Goal: Task Accomplishment & Management: Use online tool/utility

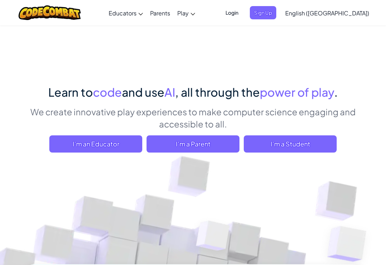
scroll to position [2, 0]
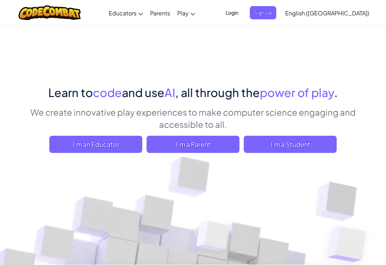
click at [305, 141] on span "I'm a Student" at bounding box center [290, 144] width 93 height 17
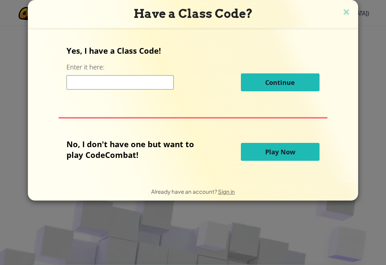
click at [288, 146] on button "Play Now" at bounding box center [280, 152] width 79 height 18
click at [287, 153] on span "Play Now" at bounding box center [280, 151] width 30 height 9
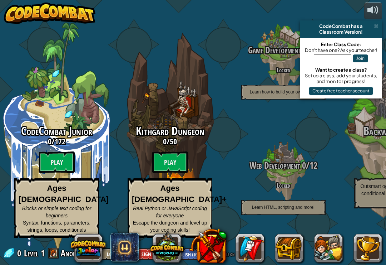
click at [165, 173] on btn "Play" at bounding box center [170, 161] width 36 height 21
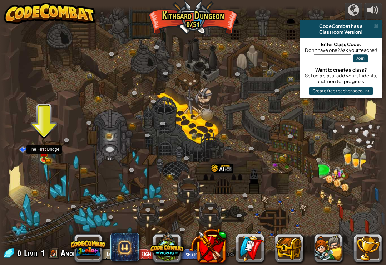
click at [41, 163] on link at bounding box center [45, 159] width 14 height 11
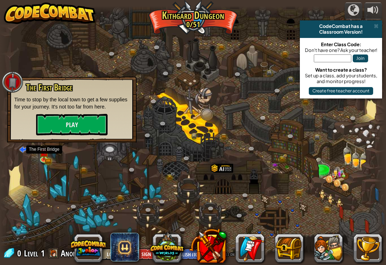
click at [39, 151] on img at bounding box center [44, 152] width 10 height 16
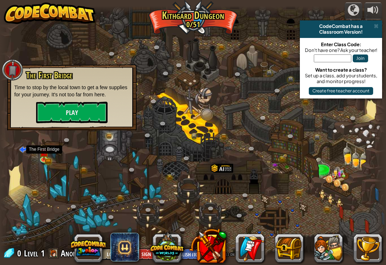
click at [43, 109] on button "Play" at bounding box center [72, 112] width 72 height 21
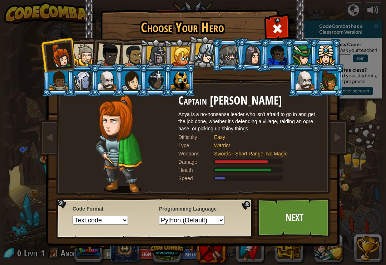
click at [80, 48] on div at bounding box center [85, 55] width 22 height 22
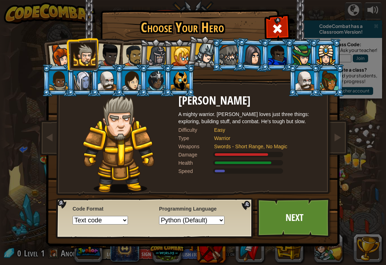
click at [181, 51] on div at bounding box center [180, 55] width 19 height 19
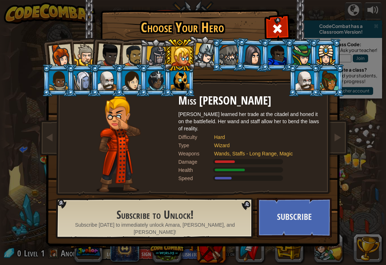
click at [152, 47] on div at bounding box center [156, 56] width 20 height 20
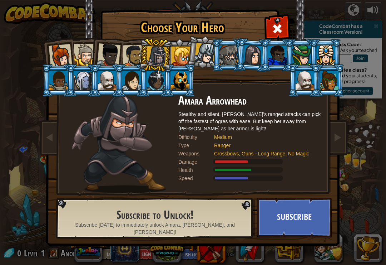
click at [156, 54] on div at bounding box center [156, 56] width 20 height 20
click at [225, 55] on div at bounding box center [229, 54] width 19 height 19
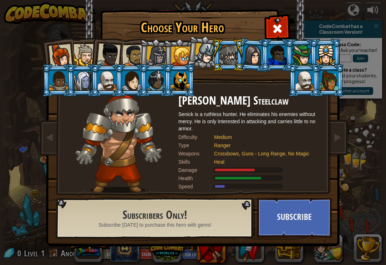
click at [67, 59] on div at bounding box center [61, 56] width 24 height 24
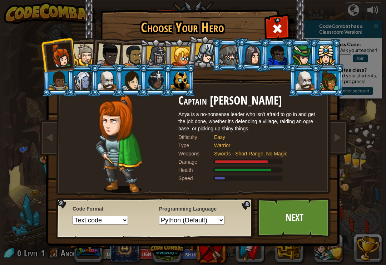
click at [167, 55] on li at bounding box center [179, 55] width 32 height 33
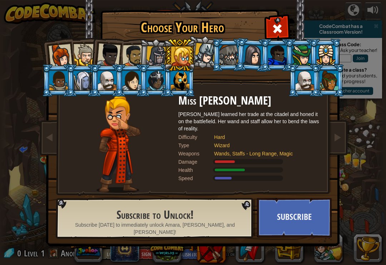
click at [159, 55] on div at bounding box center [156, 56] width 20 height 20
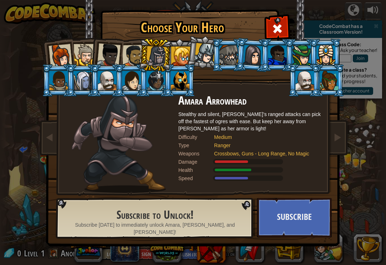
click at [183, 79] on div at bounding box center [180, 80] width 19 height 19
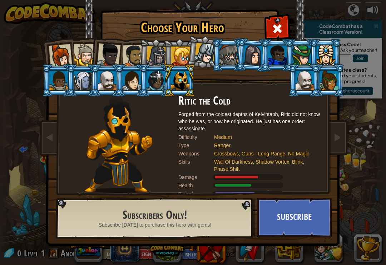
click at [148, 77] on div at bounding box center [156, 80] width 19 height 19
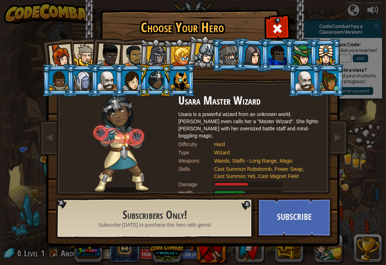
click at [152, 77] on div at bounding box center [156, 80] width 19 height 19
click at [133, 77] on div at bounding box center [131, 80] width 19 height 19
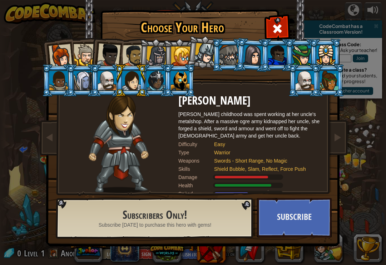
click at [113, 81] on div at bounding box center [107, 80] width 19 height 19
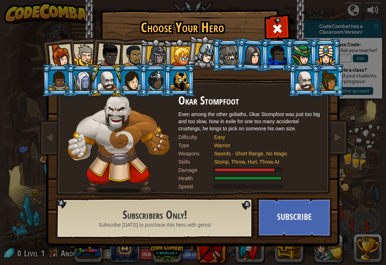
click at [81, 71] on div at bounding box center [83, 80] width 19 height 19
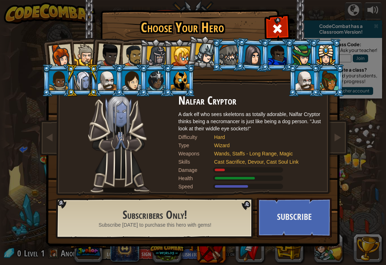
click at [58, 77] on div at bounding box center [58, 80] width 19 height 19
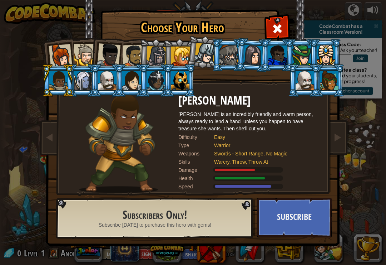
click at [314, 90] on div at bounding box center [305, 80] width 19 height 19
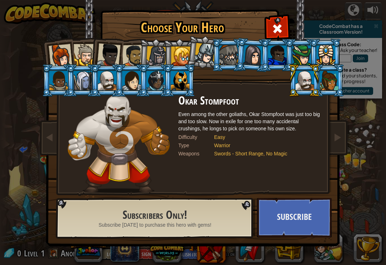
click at [334, 79] on div at bounding box center [329, 80] width 19 height 19
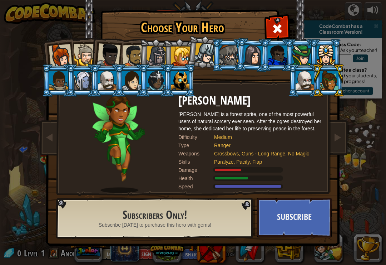
click at [332, 51] on div at bounding box center [326, 54] width 19 height 19
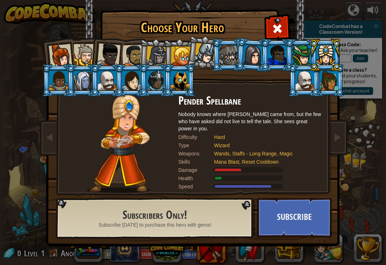
click at [63, 52] on div at bounding box center [61, 56] width 24 height 24
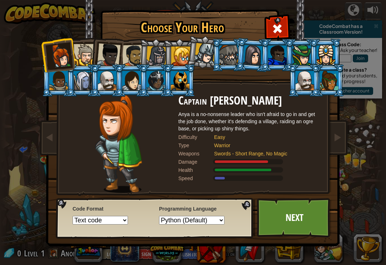
click at [181, 58] on div at bounding box center [180, 55] width 19 height 19
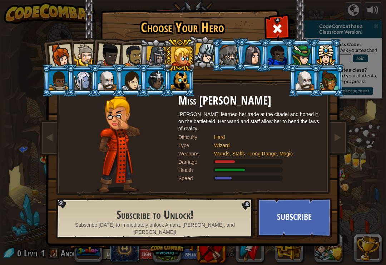
click at [294, 125] on div "[PERSON_NAME] learned her trade at the citadel and honed it on the battlefield.…" at bounding box center [249, 120] width 143 height 21
click at [277, 161] on div at bounding box center [248, 161] width 70 height 5
click at [60, 58] on div at bounding box center [61, 56] width 24 height 24
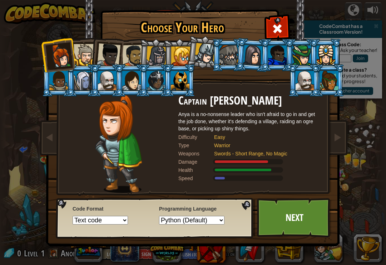
click at [82, 49] on div at bounding box center [85, 55] width 22 height 22
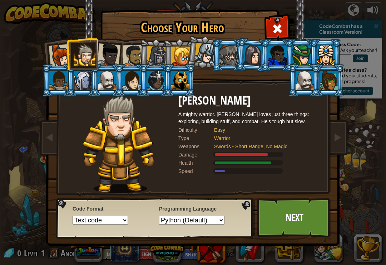
click at [61, 34] on img at bounding box center [195, 118] width 310 height 256
click at [62, 48] on div at bounding box center [61, 56] width 24 height 24
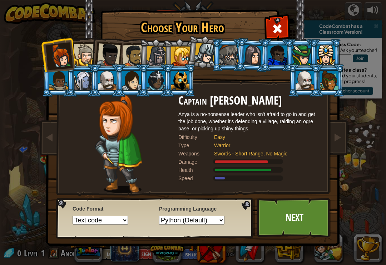
click at [123, 56] on div at bounding box center [133, 56] width 22 height 22
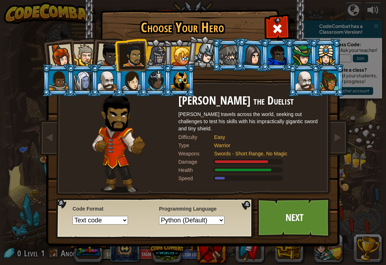
click at [176, 54] on div at bounding box center [180, 55] width 19 height 19
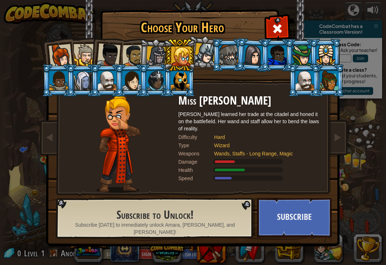
click at [104, 52] on div at bounding box center [109, 55] width 24 height 24
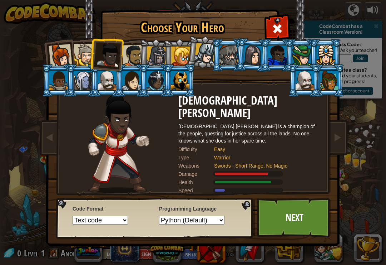
click at [133, 60] on div at bounding box center [133, 56] width 22 height 22
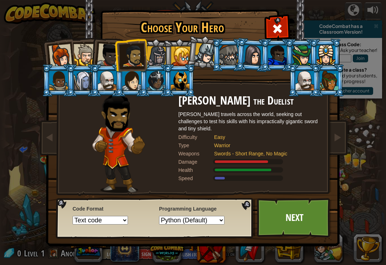
click at [107, 54] on div at bounding box center [109, 55] width 24 height 24
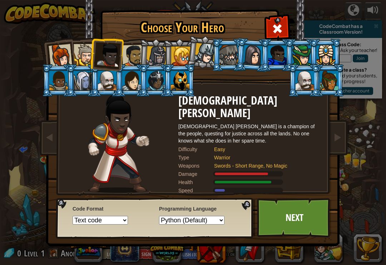
click at [86, 49] on div at bounding box center [85, 55] width 22 height 22
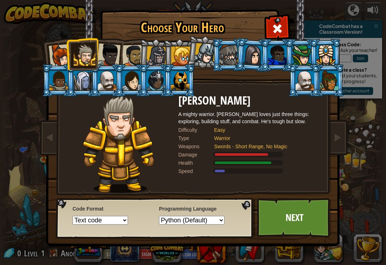
click at [292, 226] on link "Next" at bounding box center [294, 217] width 75 height 39
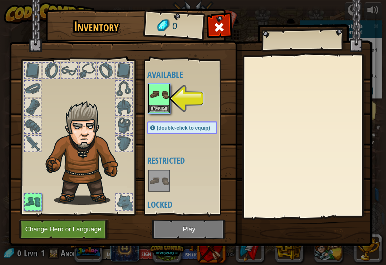
click at [153, 95] on img at bounding box center [159, 94] width 20 height 20
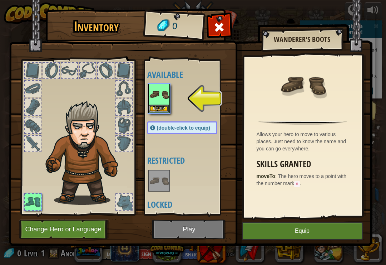
click at [158, 99] on img at bounding box center [159, 94] width 20 height 20
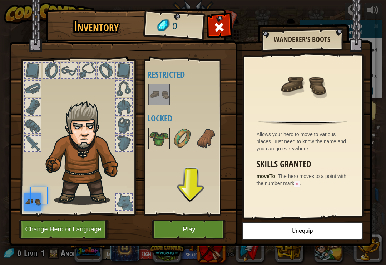
click at [153, 108] on div "Available Equip (double-click to equip) Restricted Locked" at bounding box center [189, 137] width 84 height 149
click at [203, 236] on button "Play" at bounding box center [189, 229] width 75 height 20
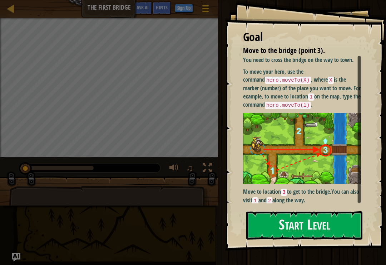
click at [328, 229] on button "Start Level" at bounding box center [304, 225] width 116 height 28
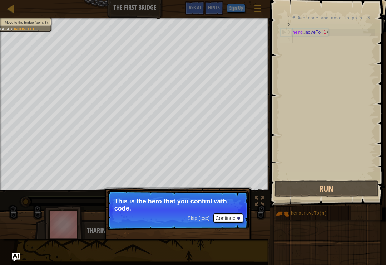
click at [226, 217] on button "Continue" at bounding box center [228, 217] width 30 height 9
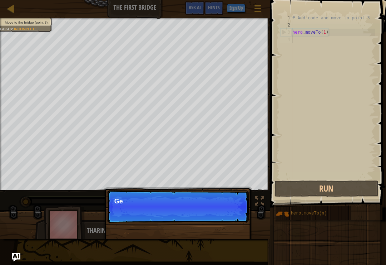
scroll to position [4, 0]
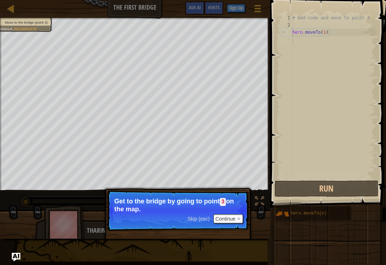
click at [229, 217] on button "Continue" at bounding box center [228, 218] width 30 height 9
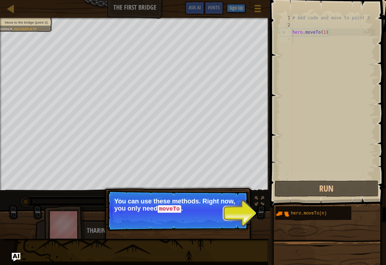
click at [214, 219] on button "Continue" at bounding box center [228, 218] width 30 height 9
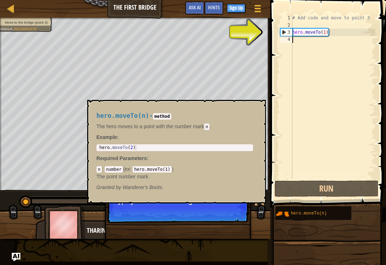
click at [310, 213] on span "hero.moveTo(n)" at bounding box center [309, 213] width 36 height 5
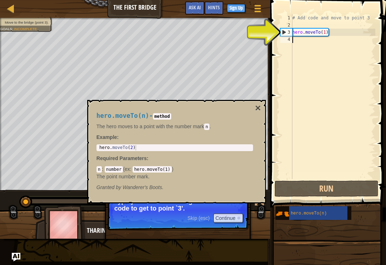
click at [322, 212] on span "hero.moveTo(n)" at bounding box center [309, 213] width 36 height 5
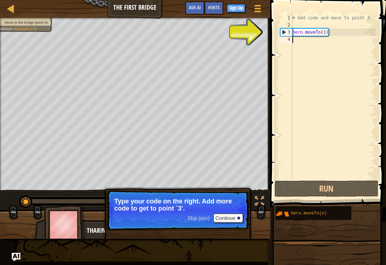
click at [321, 185] on button "Run" at bounding box center [327, 188] width 104 height 16
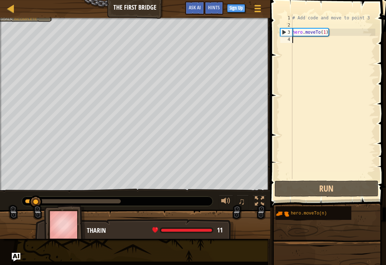
click at [329, 190] on button "Run" at bounding box center [327, 188] width 104 height 16
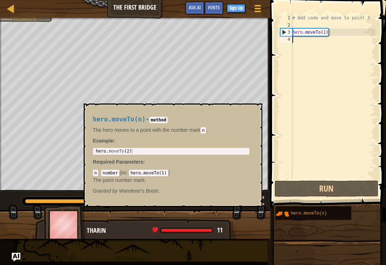
click at [311, 213] on span "hero.moveTo(n)" at bounding box center [309, 213] width 36 height 5
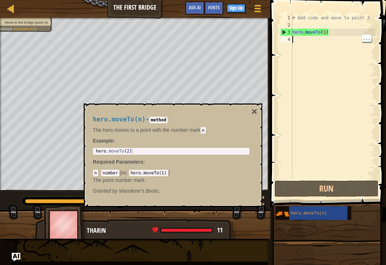
click at [303, 48] on div "# Add code and move to point 3 hero . moveTo ( 1 )" at bounding box center [333, 103] width 84 height 179
click at [359, 143] on div "# Add code and move to point 3 hero . moveTo ( 1 )" at bounding box center [333, 103] width 84 height 179
click at [356, 181] on button "Run" at bounding box center [327, 188] width 104 height 16
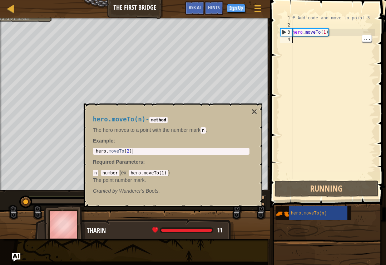
click at [347, 193] on button "Running" at bounding box center [327, 188] width 104 height 16
click at [350, 190] on button "Run" at bounding box center [327, 188] width 104 height 16
click at [256, 111] on button "×" at bounding box center [254, 112] width 6 height 10
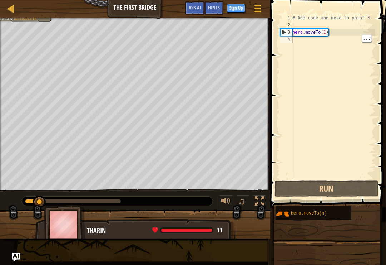
click at [364, 43] on div "# Add code and move to point 3 hero . moveTo ( 1 )" at bounding box center [333, 103] width 84 height 179
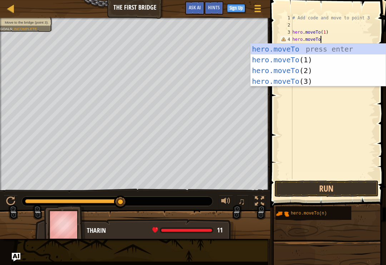
scroll to position [4, 2]
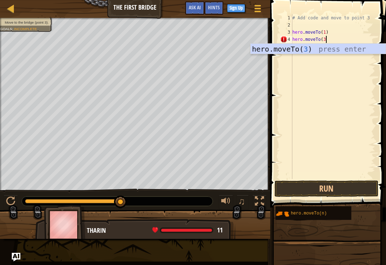
type textarea "hero.moveTo(3)"
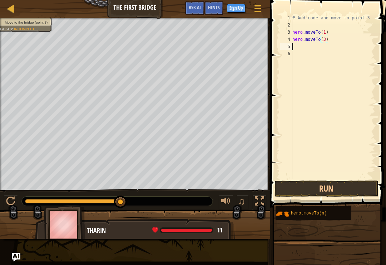
scroll to position [4, 0]
click at [345, 188] on button "Run" at bounding box center [327, 188] width 104 height 16
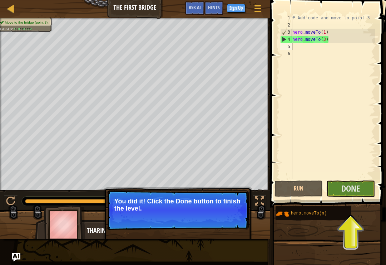
click at [358, 192] on span "Done" at bounding box center [350, 187] width 19 height 11
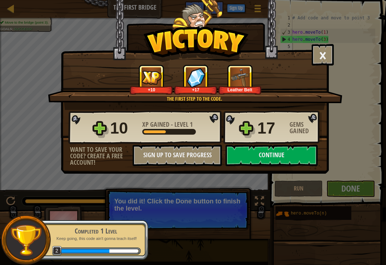
click at [308, 152] on button "Continue" at bounding box center [272, 154] width 92 height 21
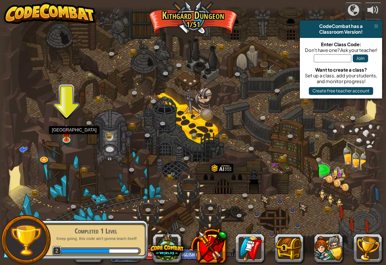
click at [64, 139] on link at bounding box center [67, 140] width 14 height 11
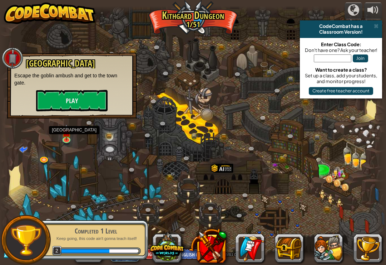
click at [46, 102] on button "Play" at bounding box center [72, 100] width 72 height 21
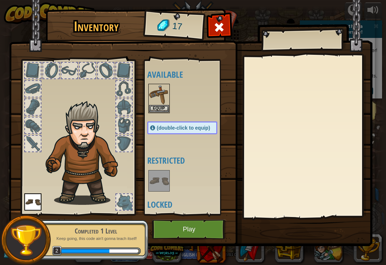
click at [167, 239] on img at bounding box center [191, 116] width 364 height 260
click at [164, 223] on button "Play" at bounding box center [189, 229] width 75 height 20
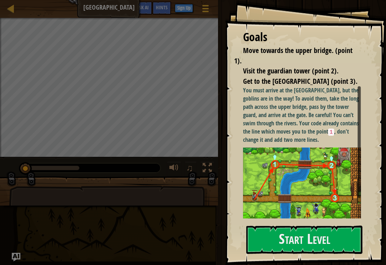
click at [266, 238] on button "Start Level" at bounding box center [304, 239] width 116 height 28
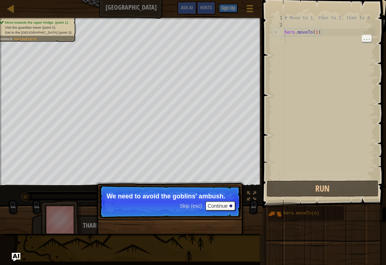
click at [221, 210] on button "Continue" at bounding box center [221, 205] width 30 height 9
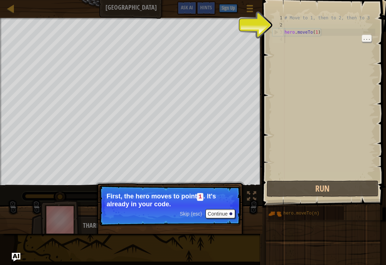
click at [355, 190] on button "Run" at bounding box center [323, 188] width 112 height 16
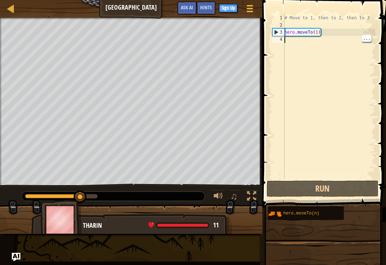
click at [327, 42] on div "# Move to 1, then to 2, then to 3 hero . moveTo ( 1 )" at bounding box center [329, 103] width 92 height 179
click at [373, 44] on div "# Move to 1, then to 2, then to 3 hero . moveTo ( 1 )" at bounding box center [329, 103] width 92 height 179
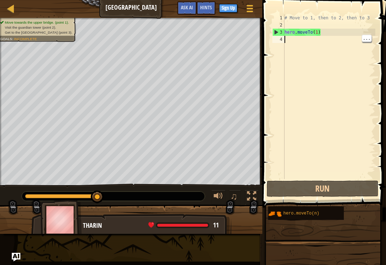
click at [359, 44] on div "# Move to 1, then to 2, then to 3 hero . moveTo ( 1 )" at bounding box center [329, 103] width 92 height 179
click at [370, 43] on div "# Move to 1, then to 2, then to 3 hero . moveTo ( 1 )" at bounding box center [329, 103] width 92 height 179
click at [318, 39] on div "# Move to 1, then to 2, then to 3 hero . moveTo ( 1 )" at bounding box center [329, 103] width 92 height 179
click at [340, 83] on div "# Move to 1, then to 2, then to 3 hero . moveTo ( 1 )" at bounding box center [329, 103] width 92 height 179
click at [343, 77] on div "# Move to 1, then to 2, then to 3 hero . moveTo ( 1 )" at bounding box center [329, 103] width 92 height 179
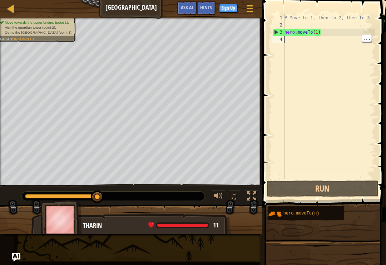
type textarea "hero.moveTo(1)"
click at [354, 29] on div "# Move to 1, then to 2, then to 3 hero . moveTo ( 1 )" at bounding box center [329, 103] width 92 height 179
click at [360, 44] on div "# Move to 1, then to 2, then to 3 hero . moveTo ( 1 )" at bounding box center [329, 103] width 92 height 179
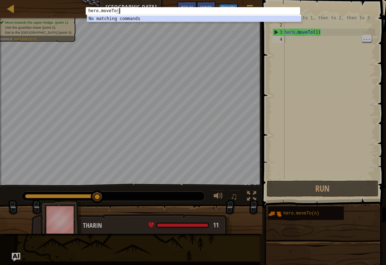
scroll to position [0, 3]
type textarea "hero.moveTo(2)"
click at [352, 41] on div "hero.moveTo(2) 1 hero.moveTo(2) ההההההההההההההההההההההההההההההההההההההההההההההה…" at bounding box center [193, 132] width 386 height 265
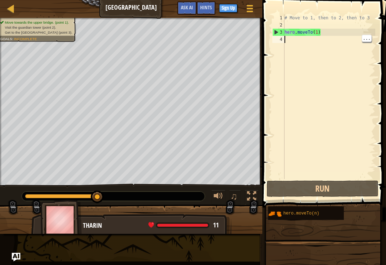
click at [319, 43] on div "# Move to 1, then to 2, then to 3 hero . moveTo ( 1 )" at bounding box center [329, 103] width 92 height 179
type textarea "hero.moveTo(1)"
click at [335, 34] on div "# Move to 1, then to 2, then to 3 hero . moveTo ( 1 )" at bounding box center [329, 103] width 92 height 179
click at [298, 44] on div "# Move to 1, then to 2, then to 3 hero . moveTo ( 1 )" at bounding box center [329, 103] width 92 height 179
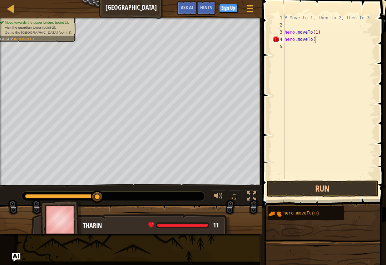
scroll to position [4, 3]
type textarea "hero.moveTo(2)"
click at [343, 186] on button "Run" at bounding box center [323, 188] width 112 height 16
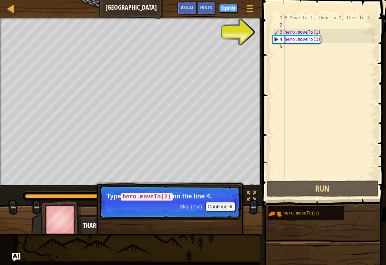
scroll to position [4, 0]
click at [281, 38] on div "4" at bounding box center [279, 39] width 12 height 7
type textarea "hero.moveTo(2)"
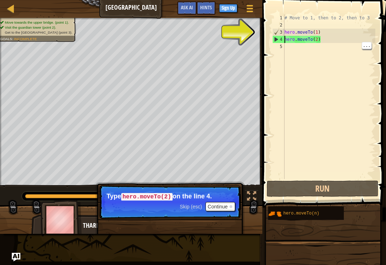
click at [299, 47] on div "# Move to 1, then to 2, then to 3 hero . moveTo ( 1 ) hero . moveTo ( 2 )" at bounding box center [329, 103] width 92 height 179
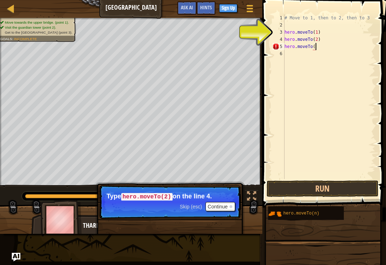
scroll to position [4, 3]
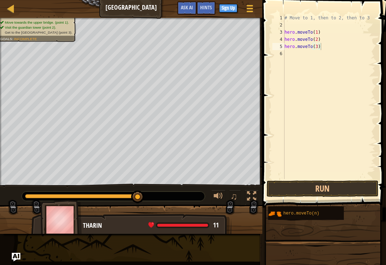
type textarea "hero.moveTo(3)"
click at [352, 185] on button "Run" at bounding box center [323, 188] width 112 height 16
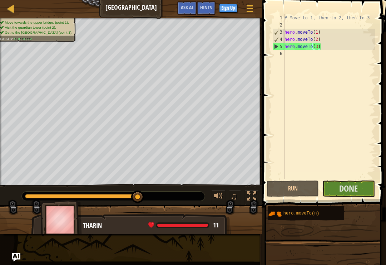
click at [364, 192] on button "Done" at bounding box center [349, 188] width 52 height 16
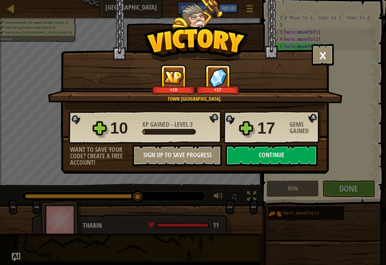
click at [266, 151] on button "Continue" at bounding box center [272, 154] width 92 height 21
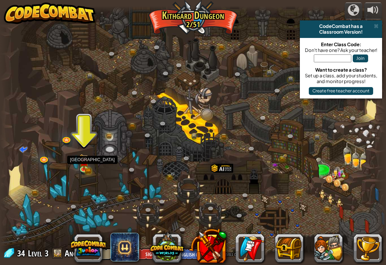
click at [88, 175] on div at bounding box center [193, 132] width 386 height 252
click at [86, 171] on link at bounding box center [85, 169] width 14 height 11
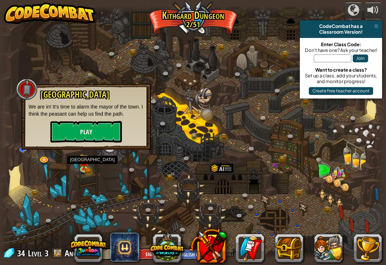
click at [82, 169] on link at bounding box center [85, 169] width 14 height 11
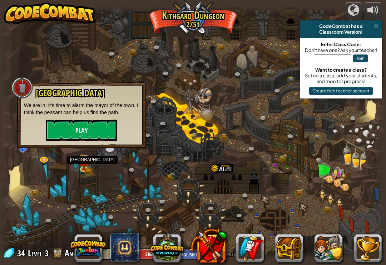
click at [97, 121] on button "Play" at bounding box center [82, 129] width 72 height 21
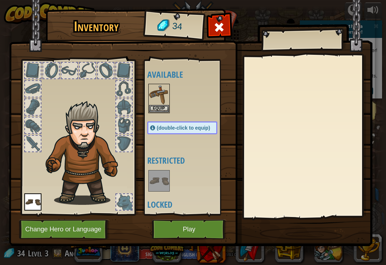
click at [218, 209] on div "Available Equip (double-click to equip) Restricted Locked" at bounding box center [189, 137] width 84 height 149
click at [121, 89] on div at bounding box center [124, 89] width 16 height 16
click at [155, 107] on button "Equip" at bounding box center [159, 109] width 20 height 8
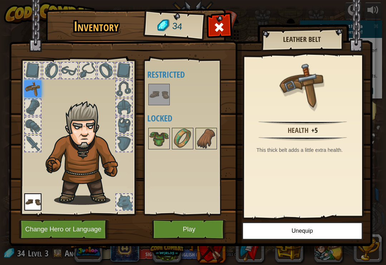
click at [319, 104] on img at bounding box center [303, 85] width 46 height 46
click at [310, 90] on img at bounding box center [303, 85] width 46 height 46
click at [36, 196] on img at bounding box center [32, 201] width 17 height 17
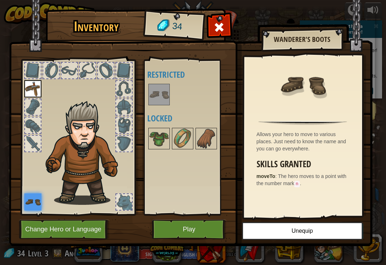
click at [34, 210] on img at bounding box center [32, 201] width 17 height 17
click at [203, 142] on img at bounding box center [206, 138] width 20 height 20
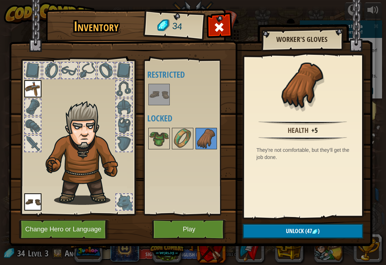
click at [196, 134] on img at bounding box center [206, 138] width 20 height 20
click at [177, 141] on img at bounding box center [183, 138] width 20 height 20
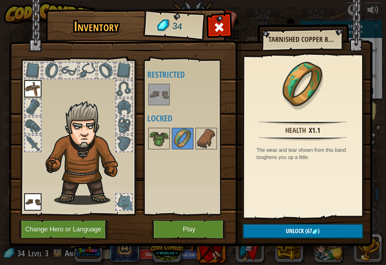
click at [156, 139] on img at bounding box center [159, 138] width 20 height 20
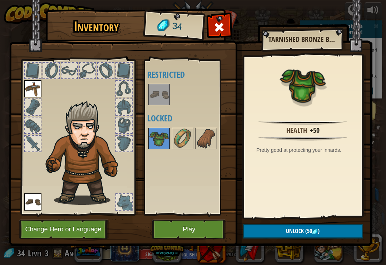
click at [210, 232] on button "Play" at bounding box center [189, 229] width 75 height 20
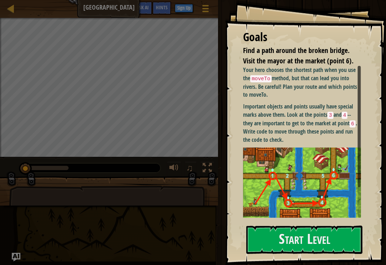
click at [326, 242] on button "Start Level" at bounding box center [304, 239] width 116 height 28
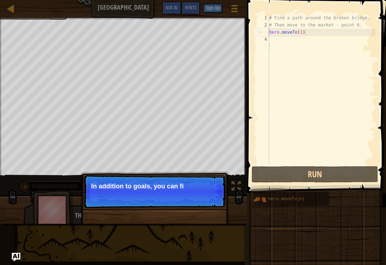
click at [345, 173] on button "Run" at bounding box center [315, 174] width 127 height 16
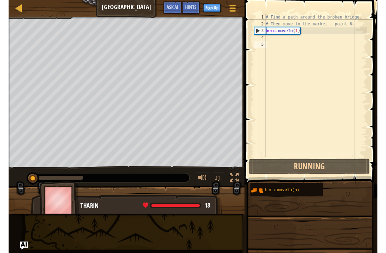
scroll to position [4, 0]
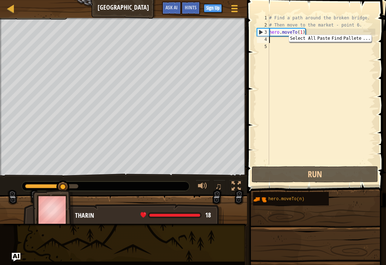
type textarea "hero.moveTo(1)"
click at [280, 34] on div "# Find a path around the broken bridge. # Then move to the market - point 6. he…" at bounding box center [322, 96] width 108 height 164
click at [286, 40] on div "# Find a path around the broken bridge. # Then move to the market - point 6. he…" at bounding box center [322, 96] width 108 height 164
click at [266, 37] on div "4" at bounding box center [263, 39] width 12 height 7
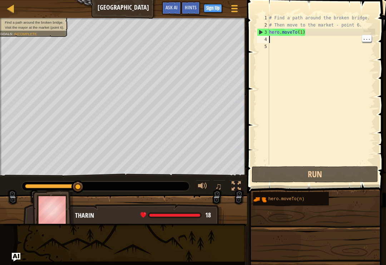
click at [315, 38] on div "# Find a path around the broken bridge. # Then move to the market - point 6. he…" at bounding box center [322, 96] width 108 height 164
click at [299, 39] on div "# Find a path around the broken bridge. # Then move to the market - point 6. he…" at bounding box center [322, 96] width 108 height 164
